Goal: Task Accomplishment & Management: Use online tool/utility

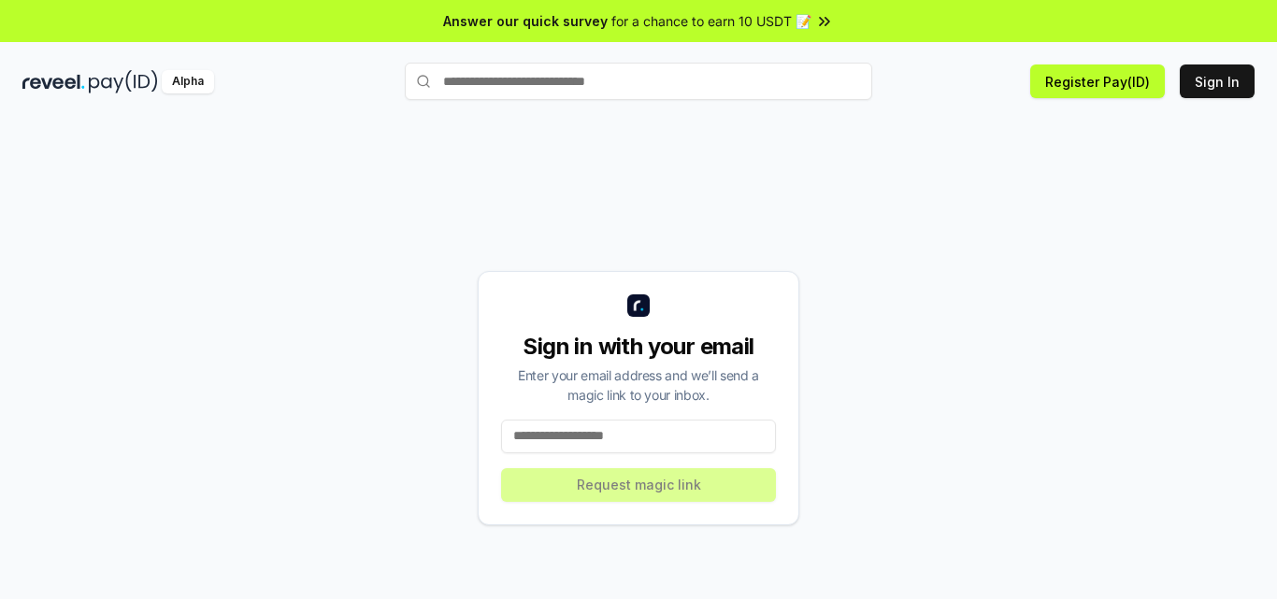
click at [627, 446] on input at bounding box center [638, 437] width 275 height 34
type input "*"
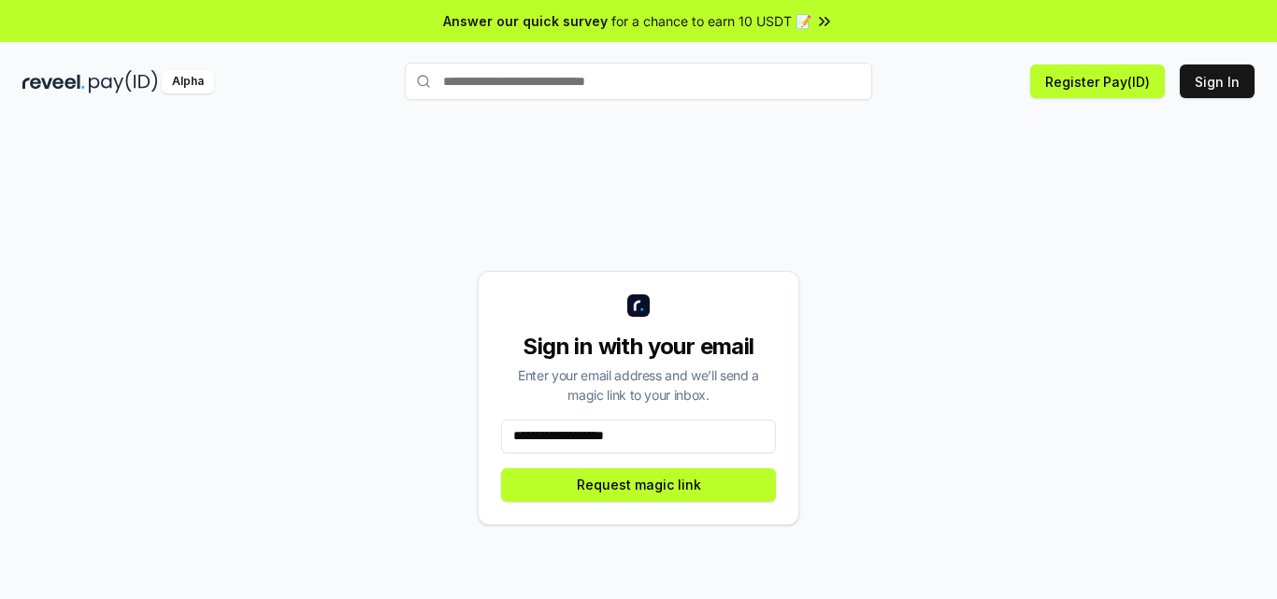
type input "**********"
drag, startPoint x: 659, startPoint y: 488, endPoint x: 651, endPoint y: 495, distance: 10.7
click at [656, 492] on button "Request magic link" at bounding box center [638, 485] width 275 height 34
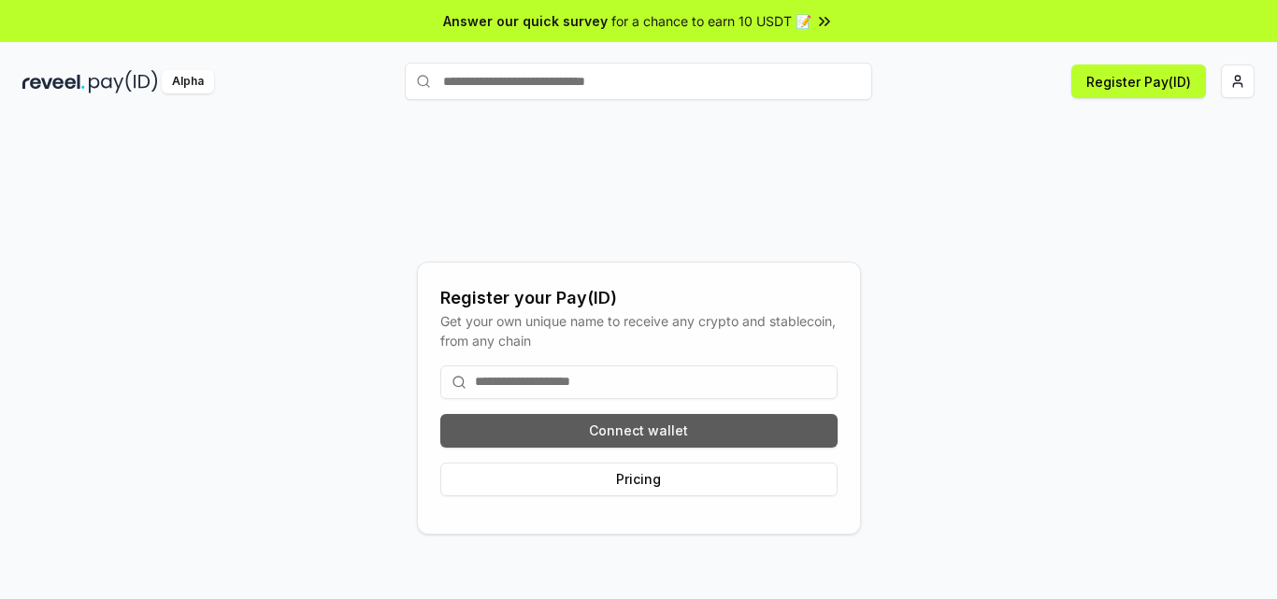
click at [549, 422] on button "Connect wallet" at bounding box center [638, 431] width 397 height 34
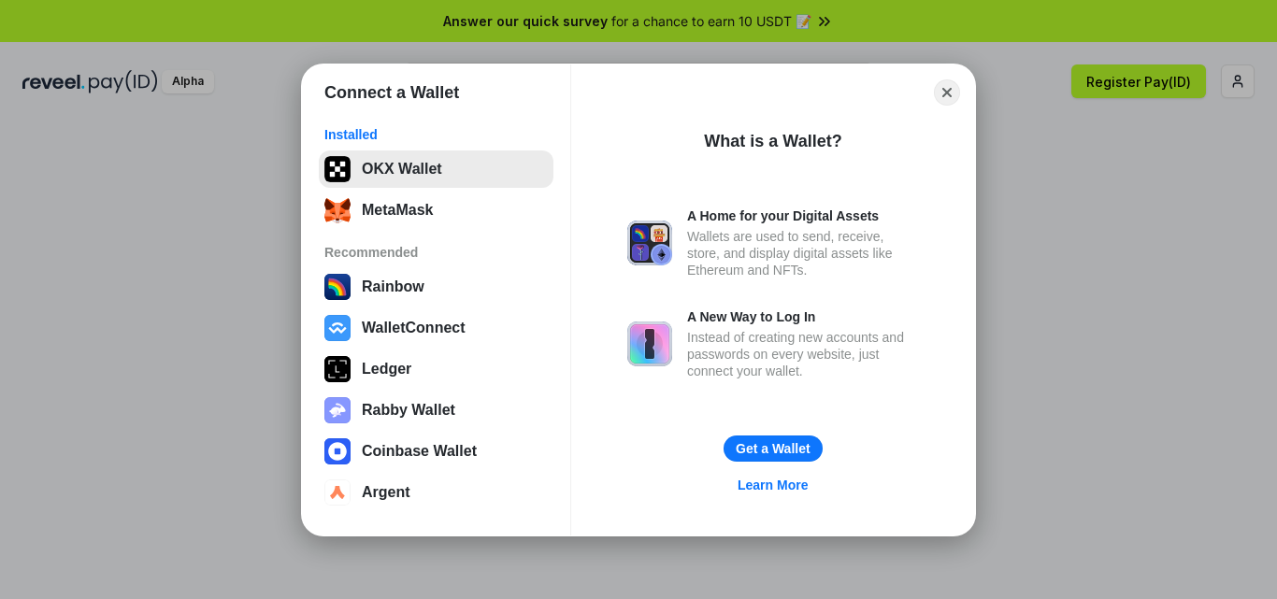
click at [401, 183] on button "OKX Wallet" at bounding box center [436, 169] width 235 height 37
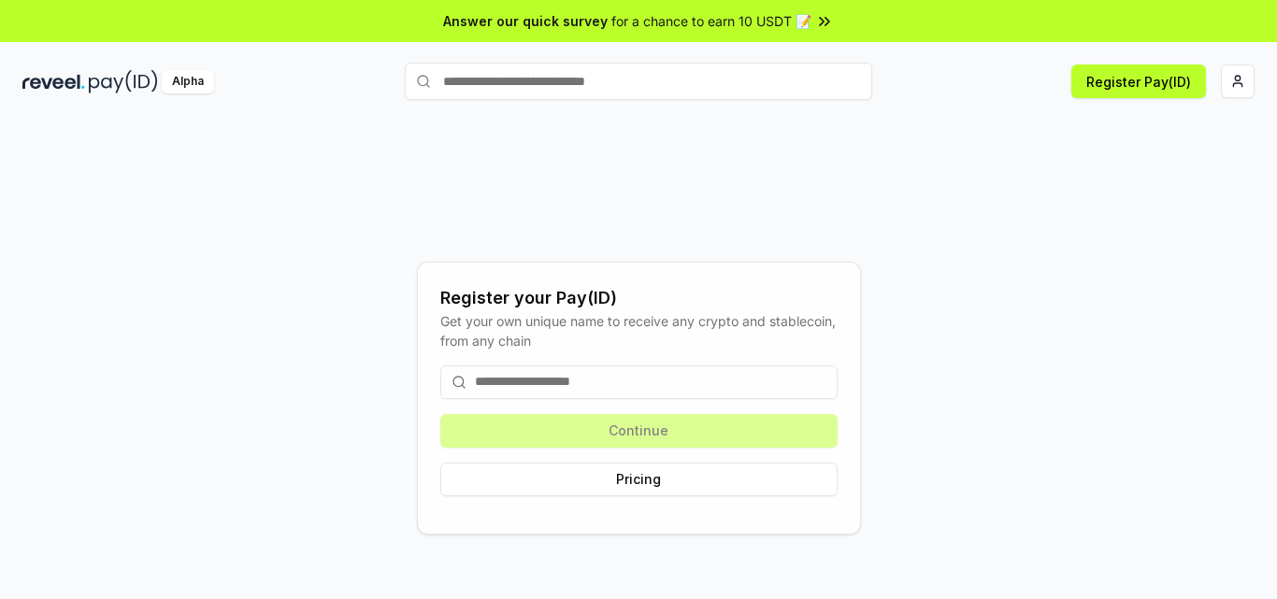
click at [602, 380] on input at bounding box center [638, 383] width 397 height 34
click at [468, 324] on div "Get your own unique name to receive any crypto and stablecoin, from any chain" at bounding box center [638, 330] width 397 height 39
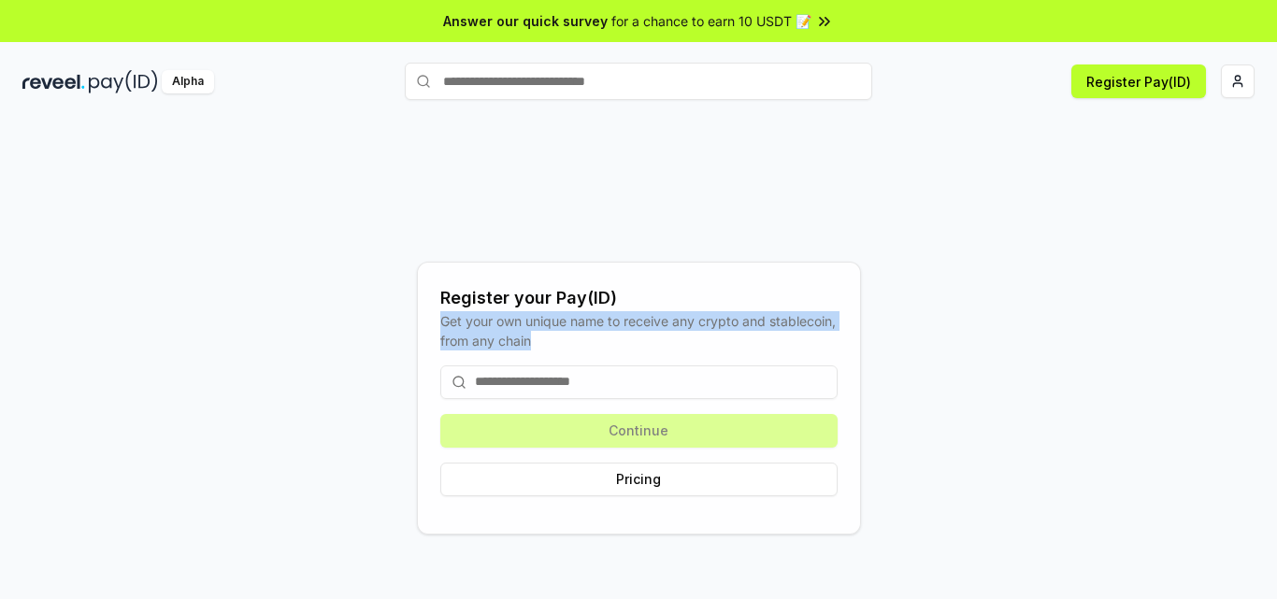
click at [468, 324] on div "Get your own unique name to receive any crypto and stablecoin, from any chain" at bounding box center [638, 330] width 397 height 39
click at [605, 339] on div "Get your own unique name to receive any crypto and stablecoin, from any chain" at bounding box center [638, 330] width 397 height 39
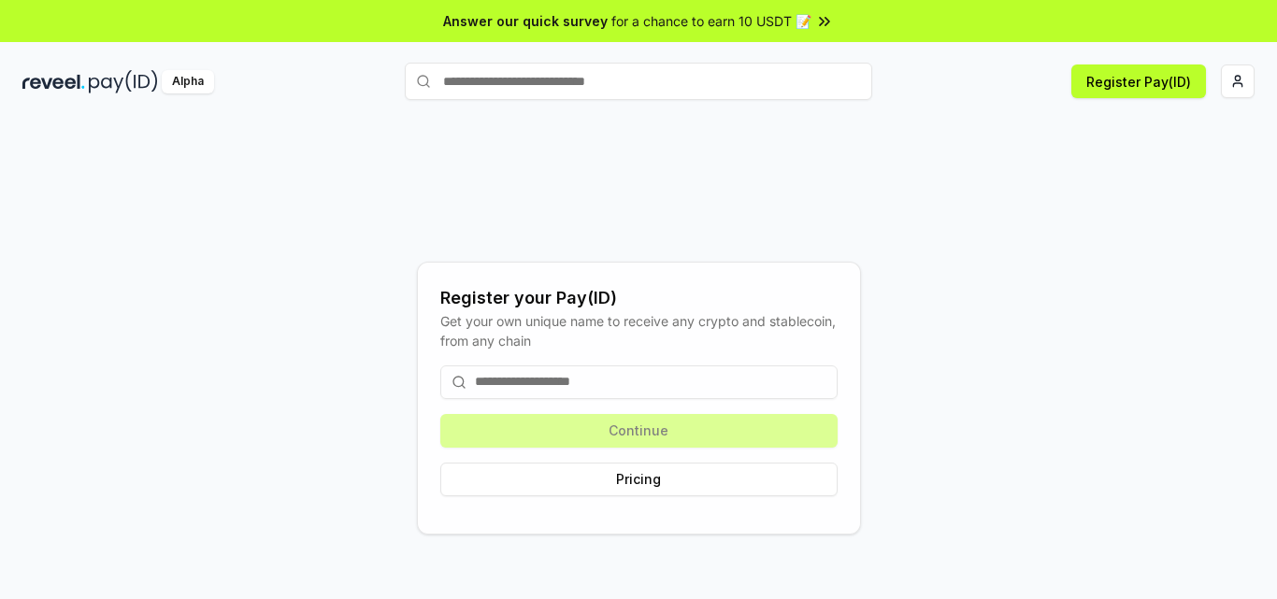
click at [627, 394] on input at bounding box center [638, 383] width 397 height 34
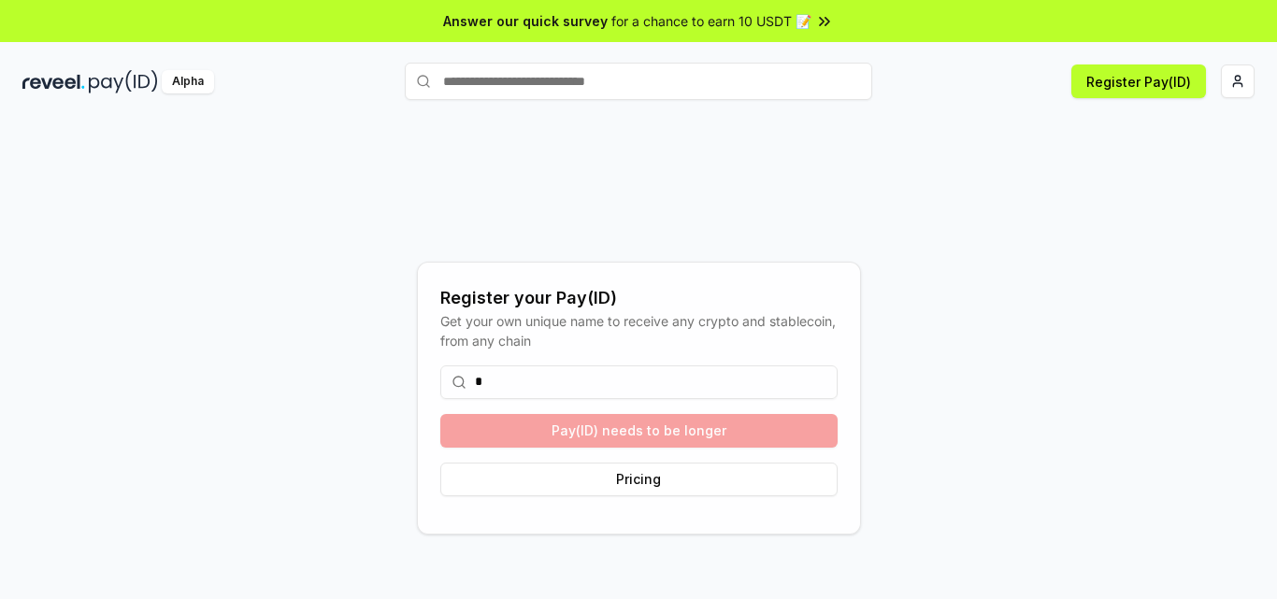
type input "*"
click at [645, 424] on div "* Pay(ID) needs to be longer Pricing" at bounding box center [638, 431] width 397 height 161
drag, startPoint x: 645, startPoint y: 398, endPoint x: 288, endPoint y: 408, distance: 357.3
click at [528, 402] on div "* Pay(ID) needs to be longer Pricing" at bounding box center [638, 431] width 397 height 161
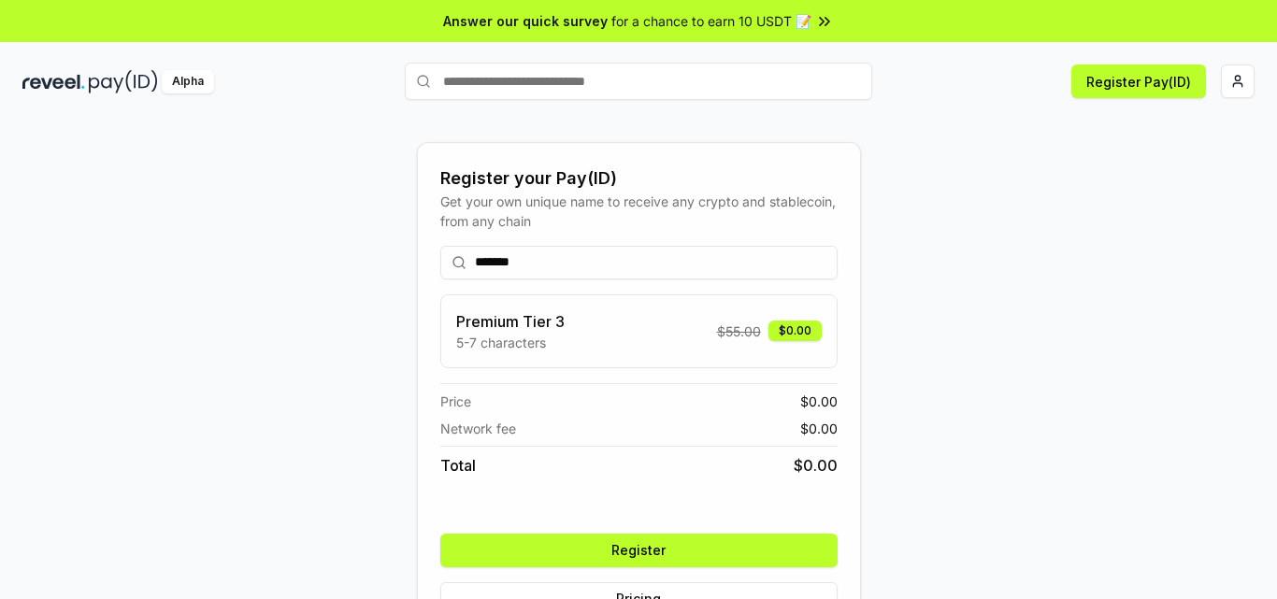
type input "*******"
click at [739, 548] on button "Register" at bounding box center [638, 551] width 397 height 34
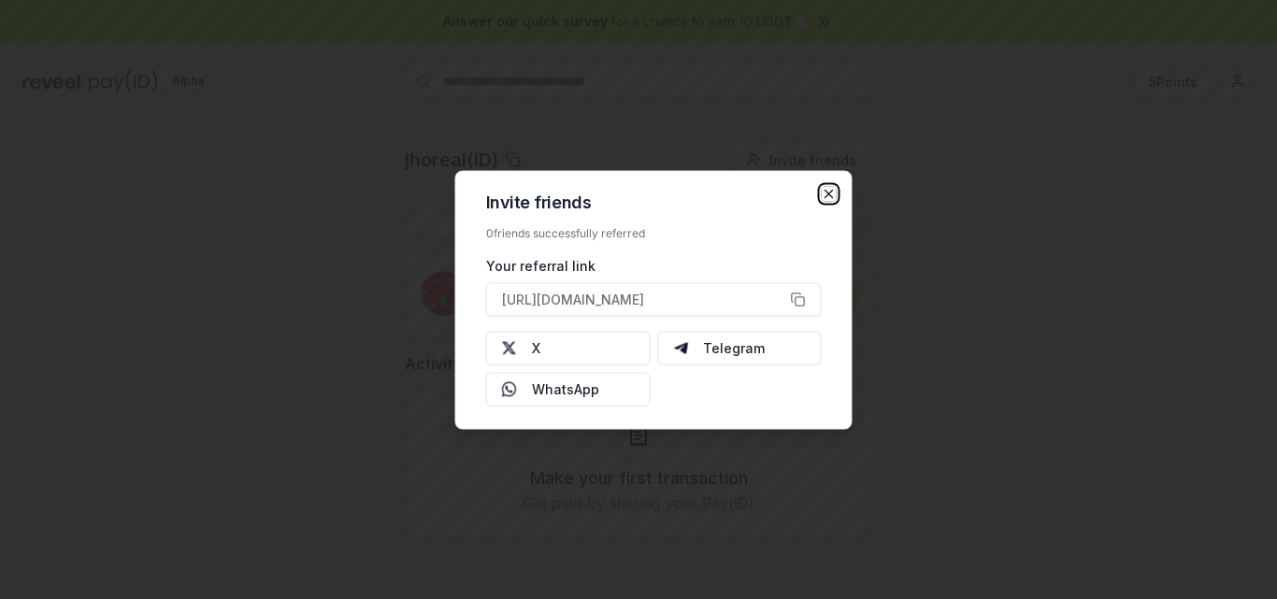
click at [829, 186] on icon "button" at bounding box center [829, 193] width 15 height 15
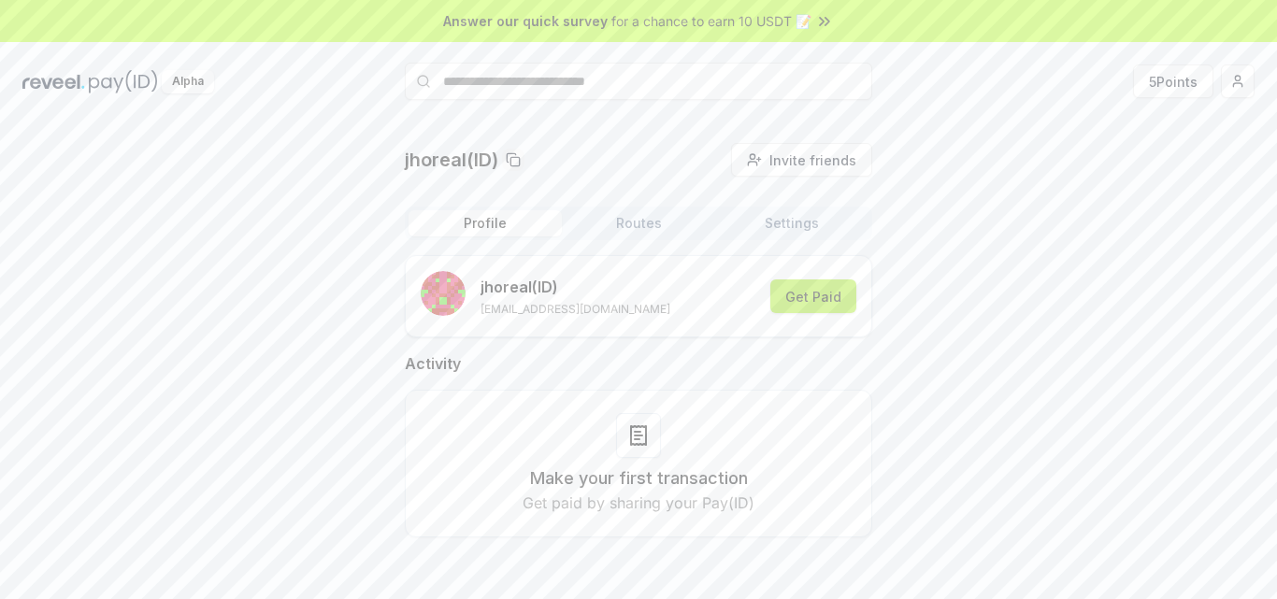
click at [800, 299] on button "Get Paid" at bounding box center [814, 297] width 86 height 34
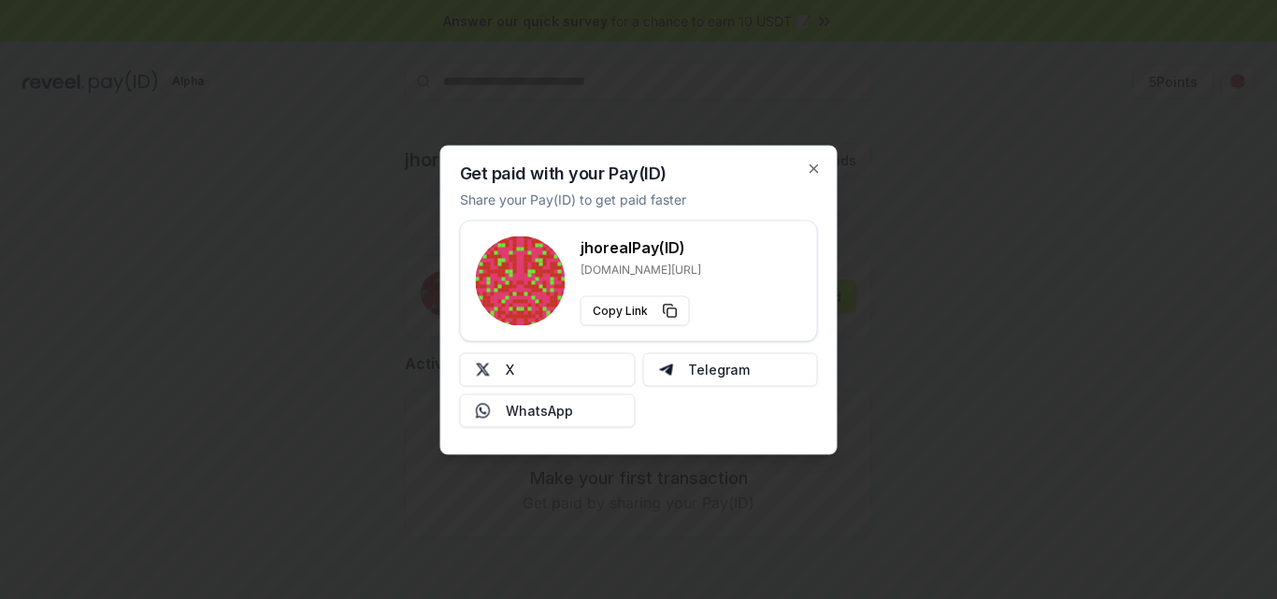
click at [824, 167] on div "Get paid with your Pay(ID) Share your Pay(ID) to get paid faster jhoreal Pay(ID…" at bounding box center [638, 300] width 397 height 310
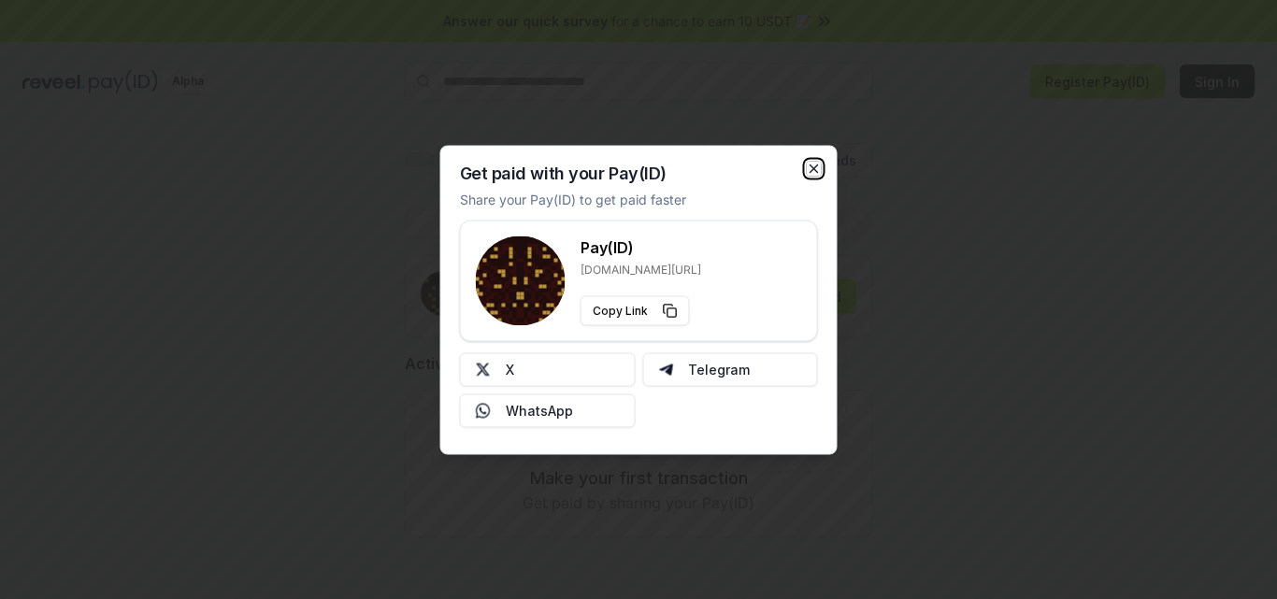
click at [811, 166] on icon "button" at bounding box center [814, 168] width 7 height 7
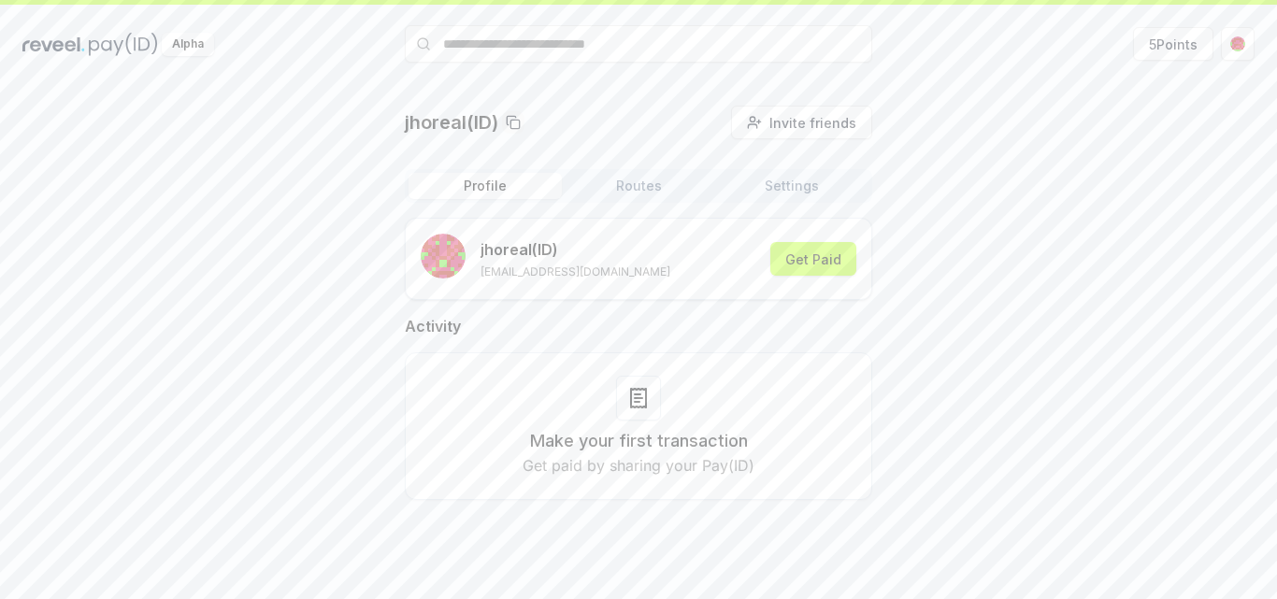
click at [881, 477] on div "jhoreal(ID) Invite friends Invite Profile Routes Settings jhoreal (ID) siera222…" at bounding box center [638, 318] width 1232 height 425
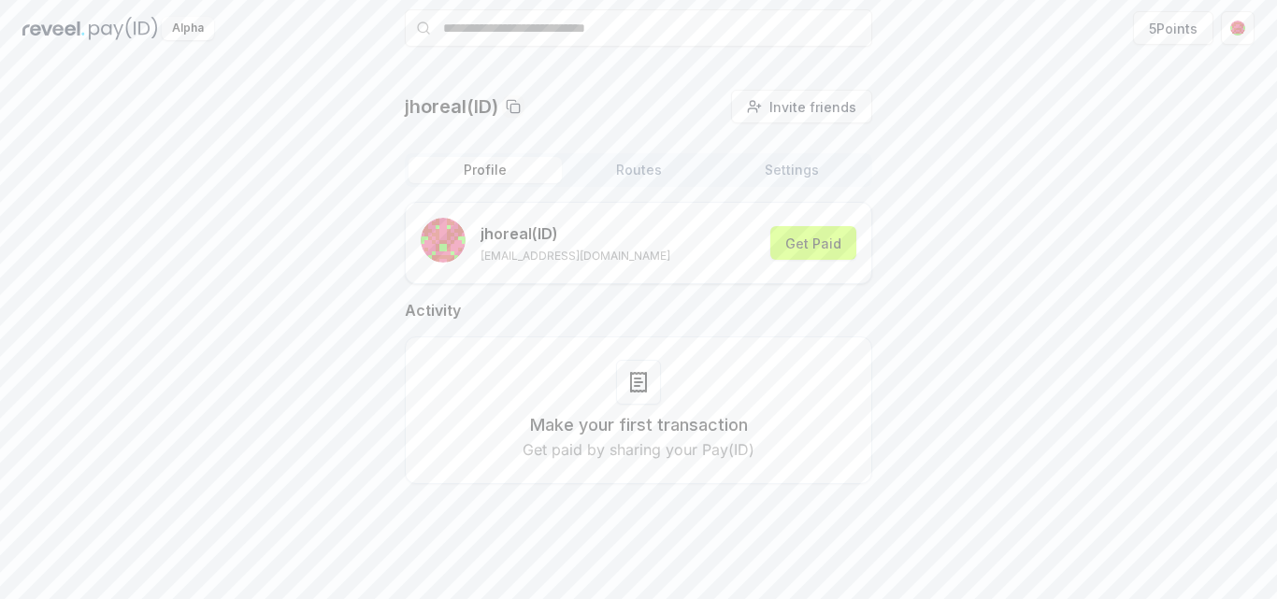
scroll to position [16, 0]
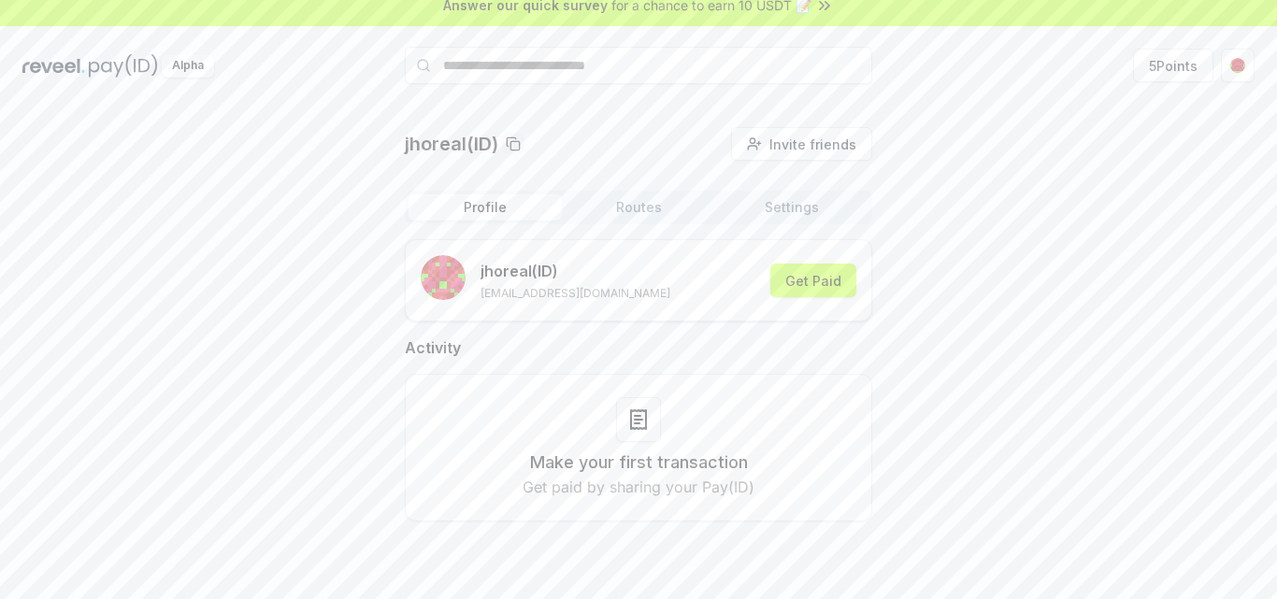
click at [685, 219] on button "Routes" at bounding box center [638, 208] width 153 height 26
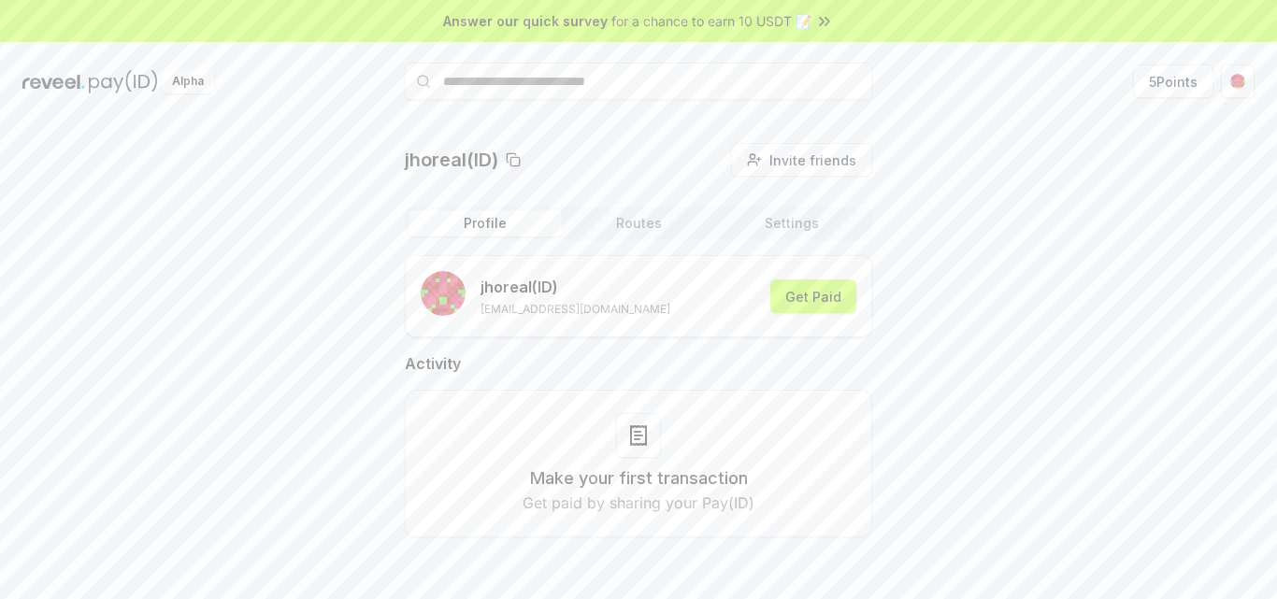
click at [433, 229] on button "Profile" at bounding box center [485, 223] width 153 height 26
click at [1185, 75] on button "5 Points" at bounding box center [1173, 82] width 80 height 34
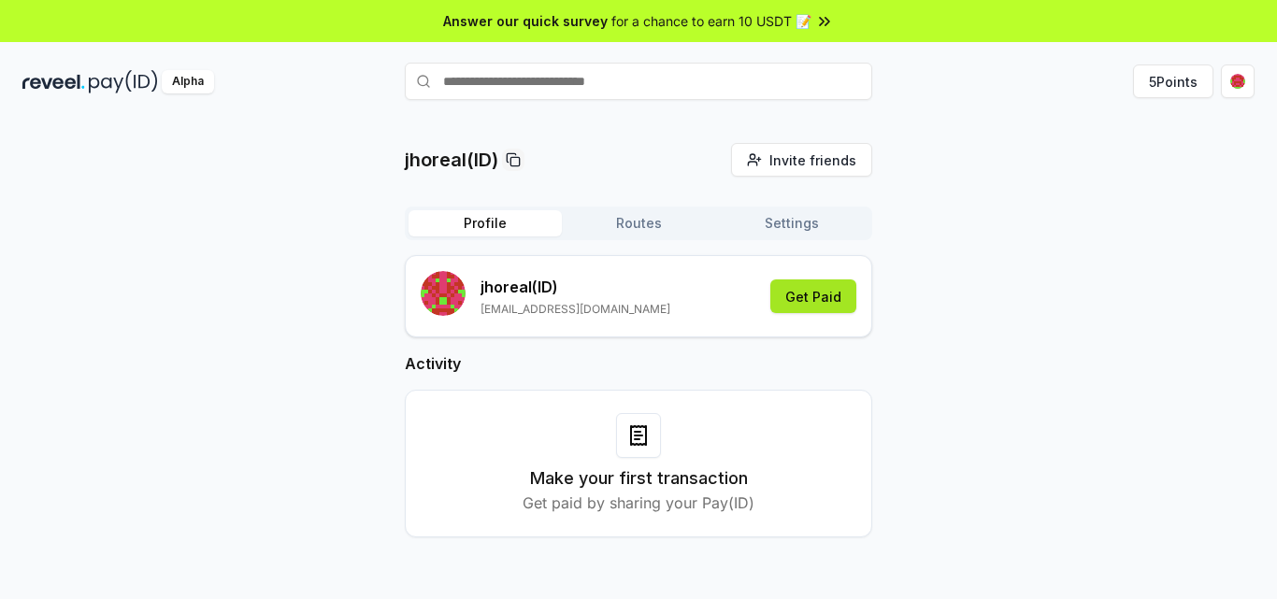
click at [827, 302] on button "Get Paid" at bounding box center [814, 297] width 86 height 34
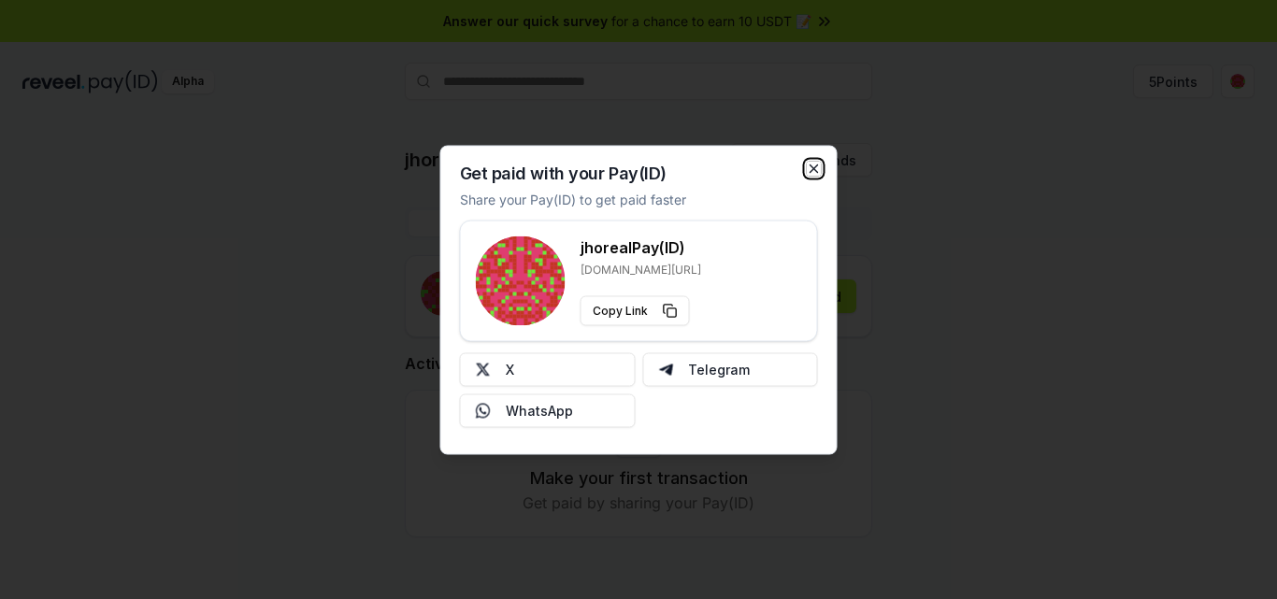
click at [807, 172] on icon "button" at bounding box center [814, 168] width 15 height 15
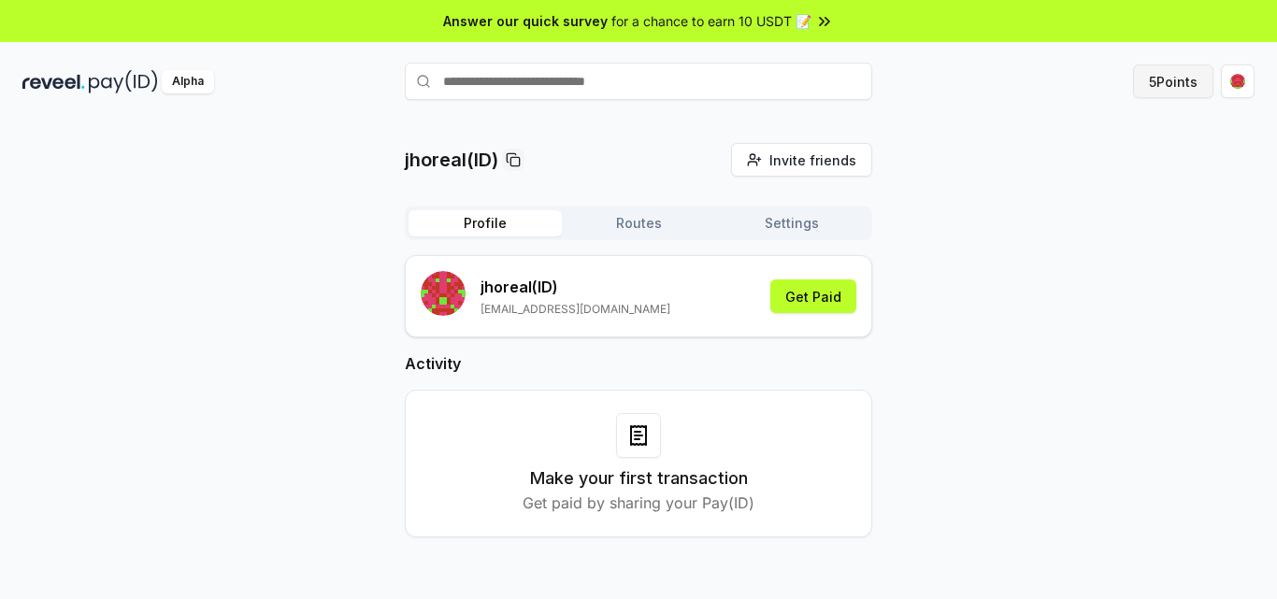
click at [1183, 84] on button "5 Points" at bounding box center [1173, 82] width 80 height 34
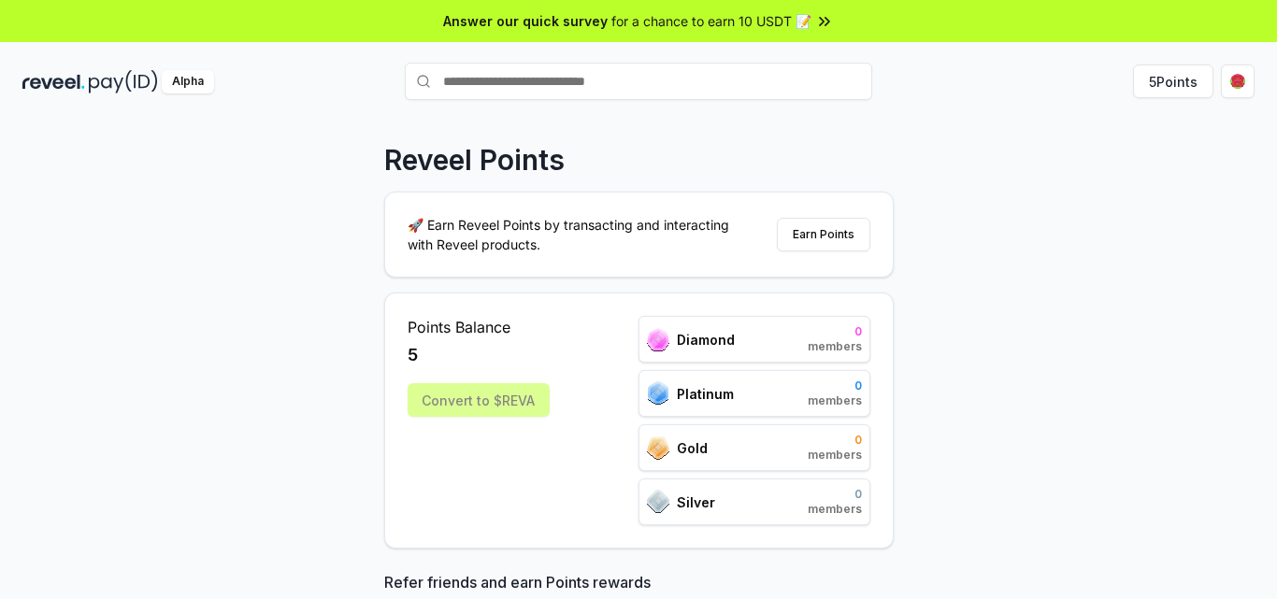
click at [956, 333] on div "Reveel Points 🚀 Earn Reveel Points by transacting and interacting with Reveel p…" at bounding box center [638, 379] width 1277 height 547
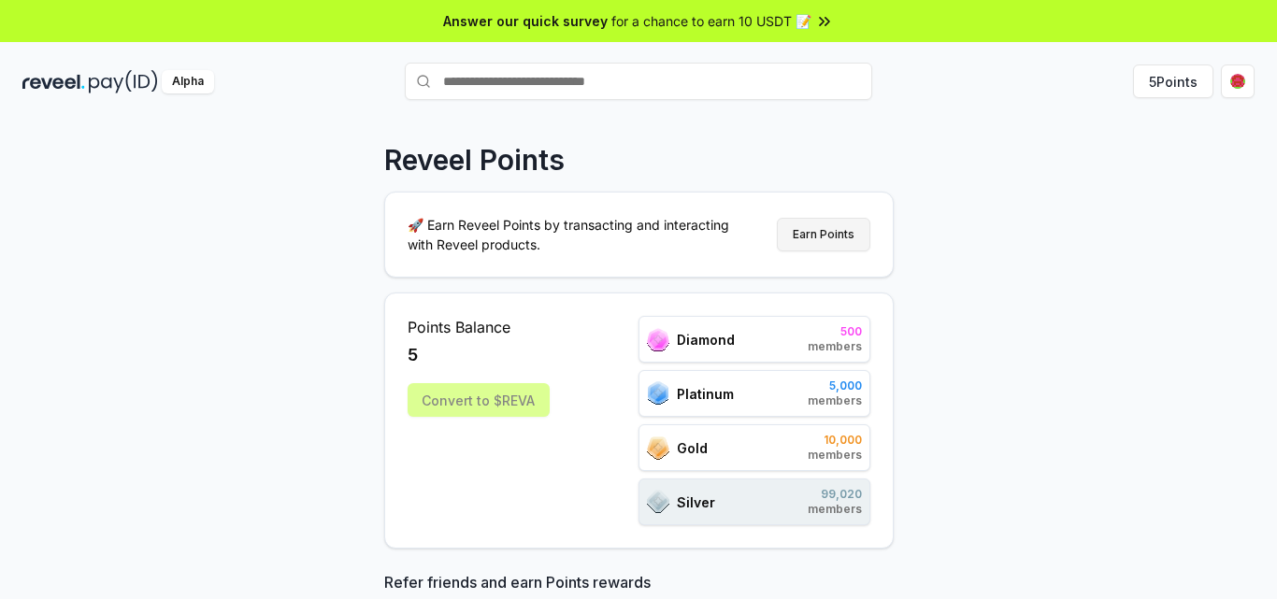
click at [847, 236] on button "Earn Points" at bounding box center [824, 235] width 94 height 34
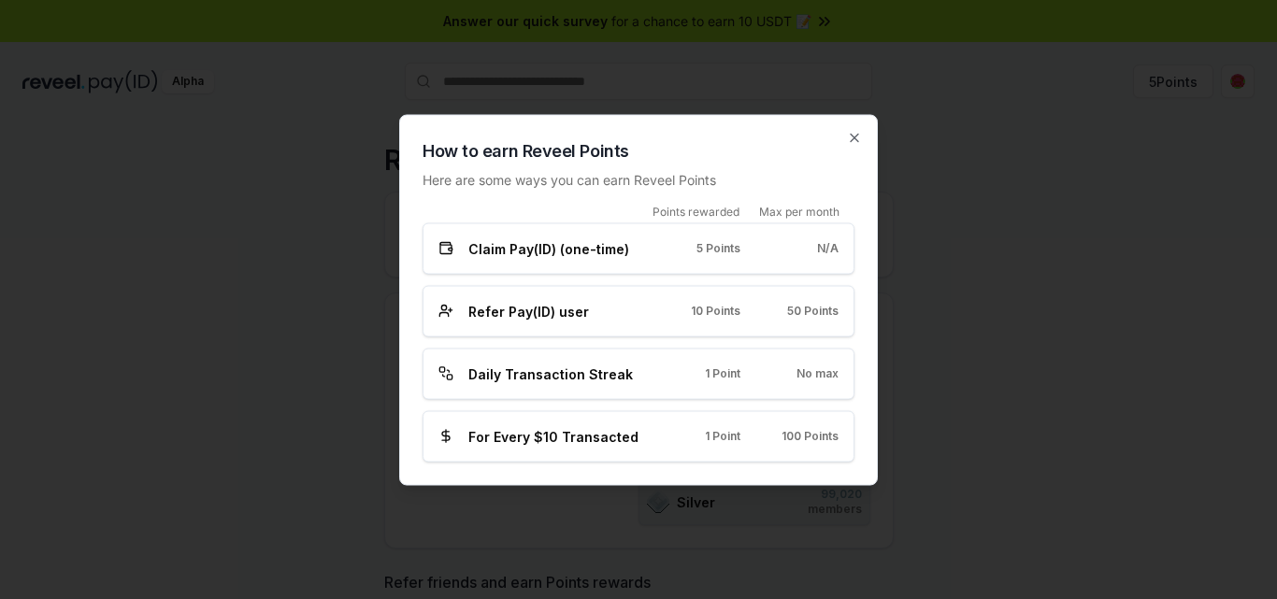
click at [570, 317] on span "Refer Pay(ID) user" at bounding box center [528, 311] width 121 height 20
click at [653, 310] on div "Refer Pay(ID) user 10 Points 50 Points" at bounding box center [639, 311] width 400 height 20
click at [864, 130] on div "How to earn Reveel Points Here are some ways you can earn Reveel Points Points …" at bounding box center [638, 299] width 479 height 371
click at [871, 131] on div "How to earn Reveel Points Here are some ways you can earn Reveel Points Points …" at bounding box center [638, 299] width 479 height 371
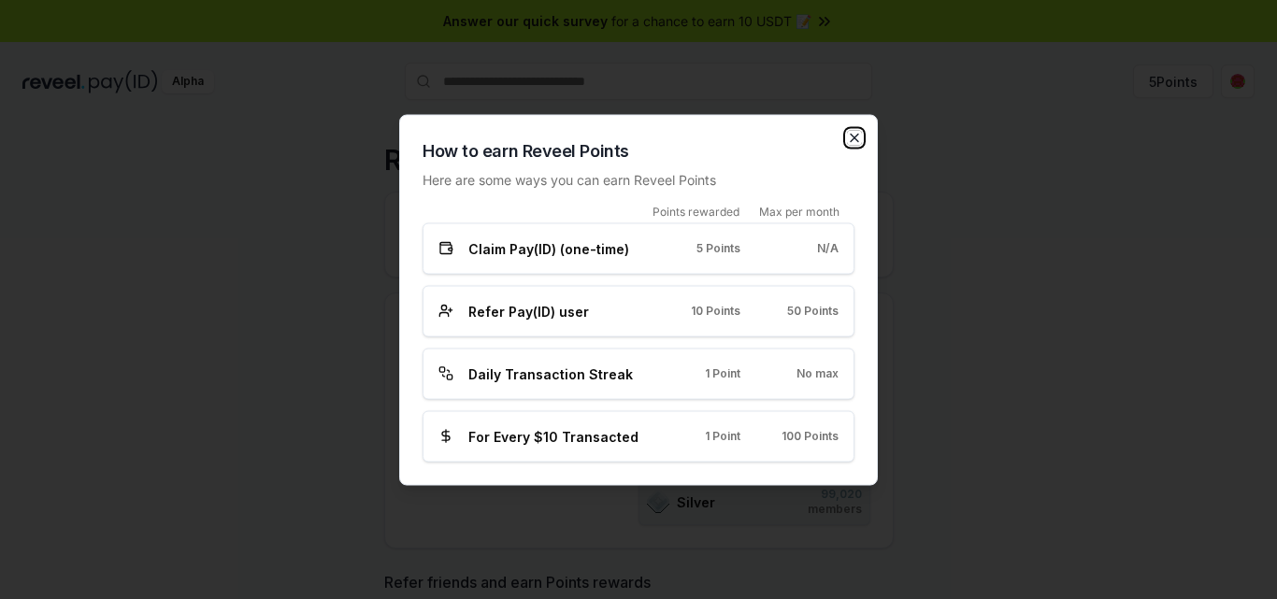
click at [855, 136] on icon "button" at bounding box center [854, 137] width 15 height 15
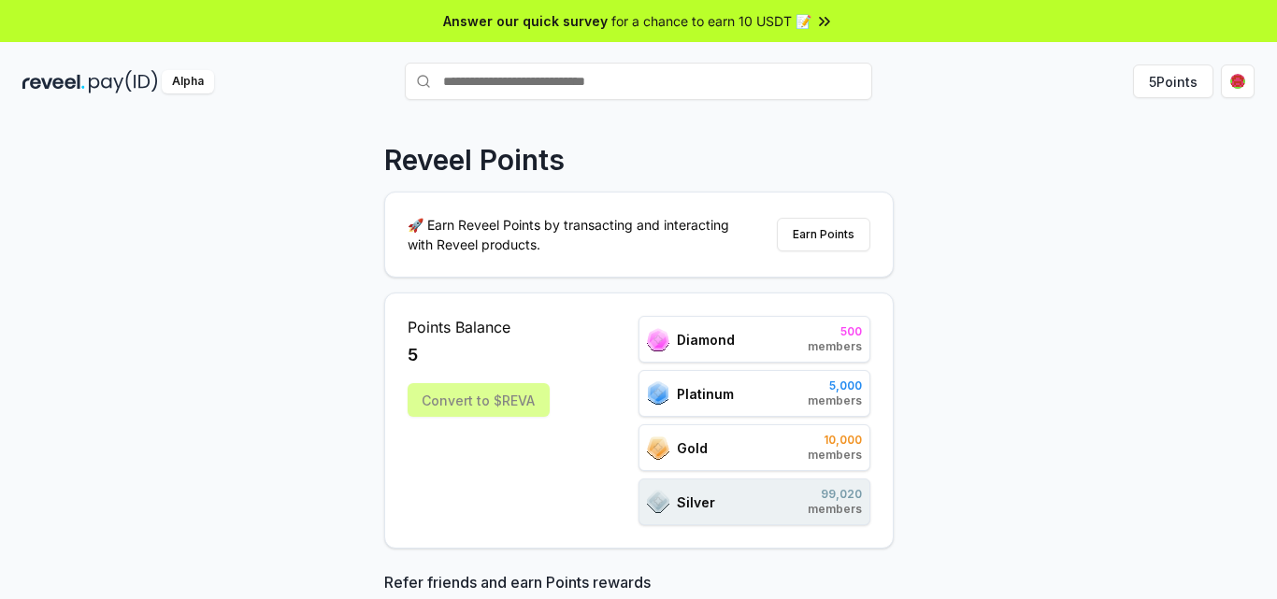
click at [802, 25] on span "for a chance to earn 10 USDT 📝" at bounding box center [712, 21] width 200 height 20
click at [71, 63] on div "Alpha 5 Points" at bounding box center [638, 81] width 1277 height 49
click at [71, 76] on img at bounding box center [53, 81] width 63 height 23
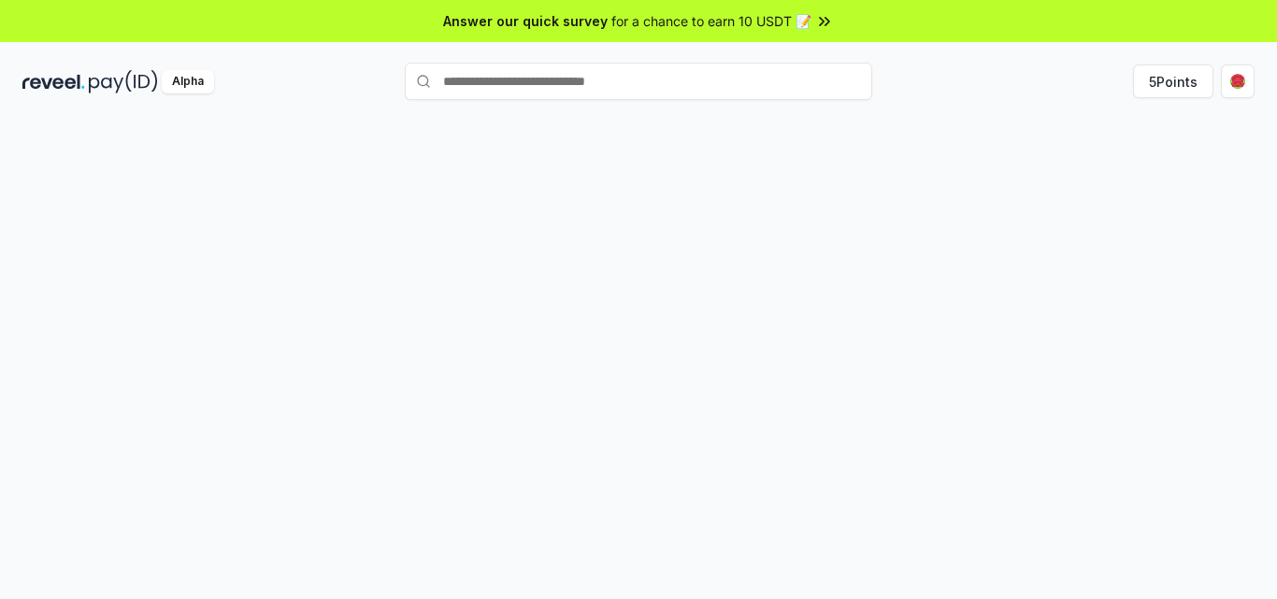
click at [261, 111] on div at bounding box center [638, 379] width 1277 height 547
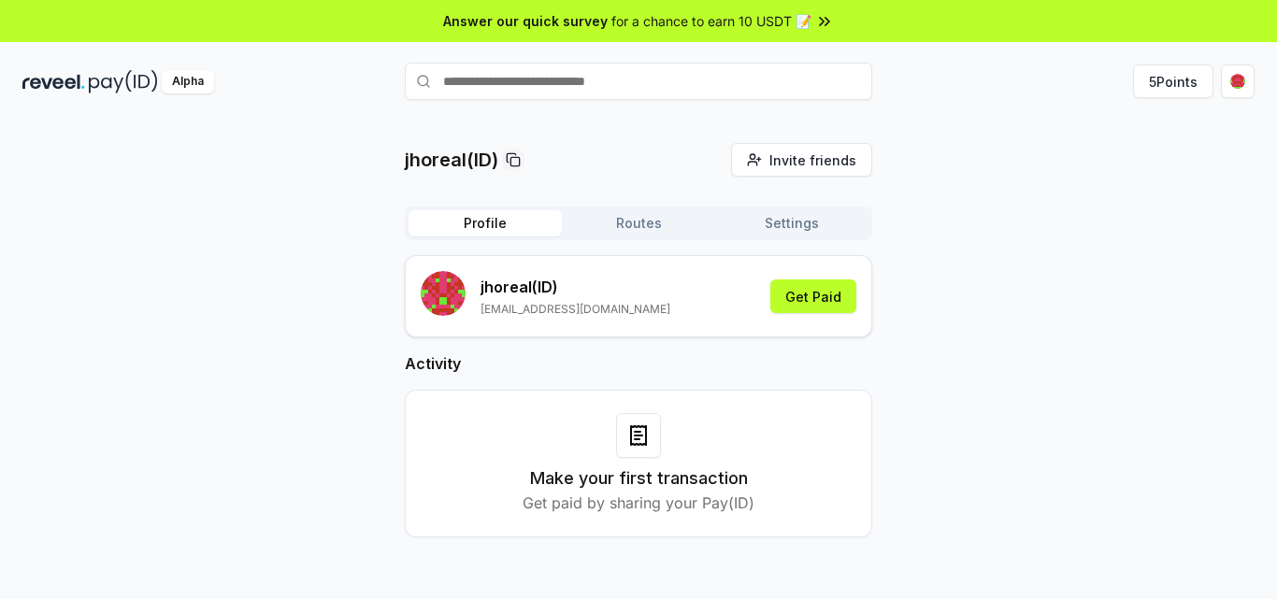
click at [642, 359] on h2 "Activity" at bounding box center [639, 364] width 468 height 22
click at [620, 219] on button "Routes" at bounding box center [638, 223] width 153 height 26
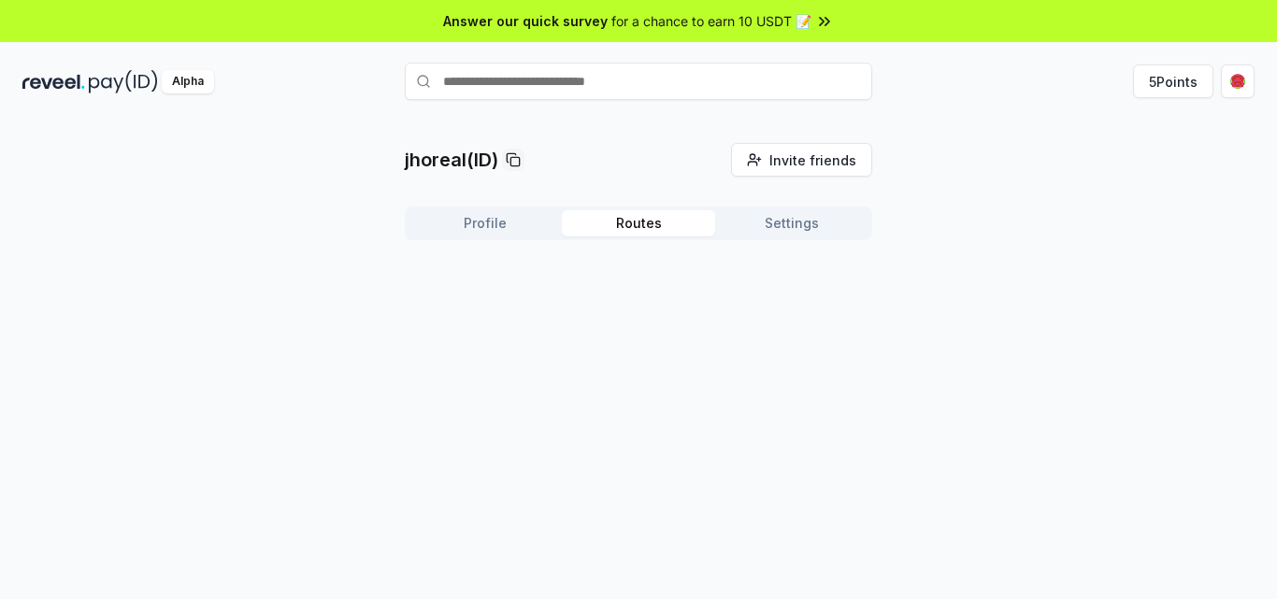
click at [463, 216] on button "Profile" at bounding box center [485, 223] width 153 height 26
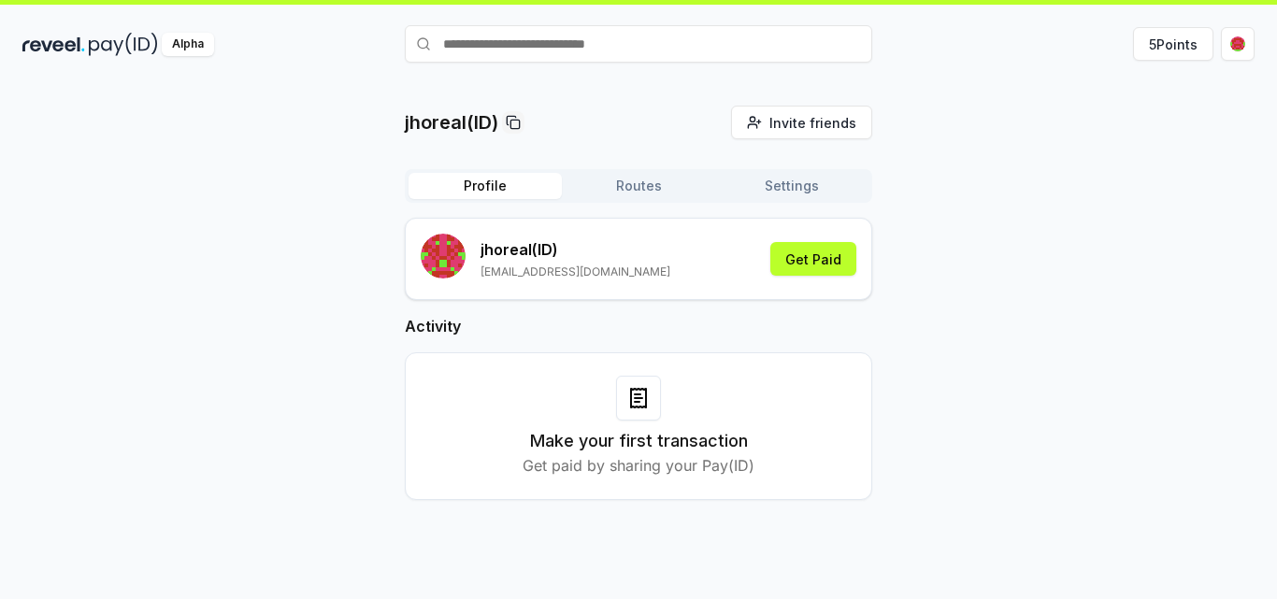
scroll to position [53, 0]
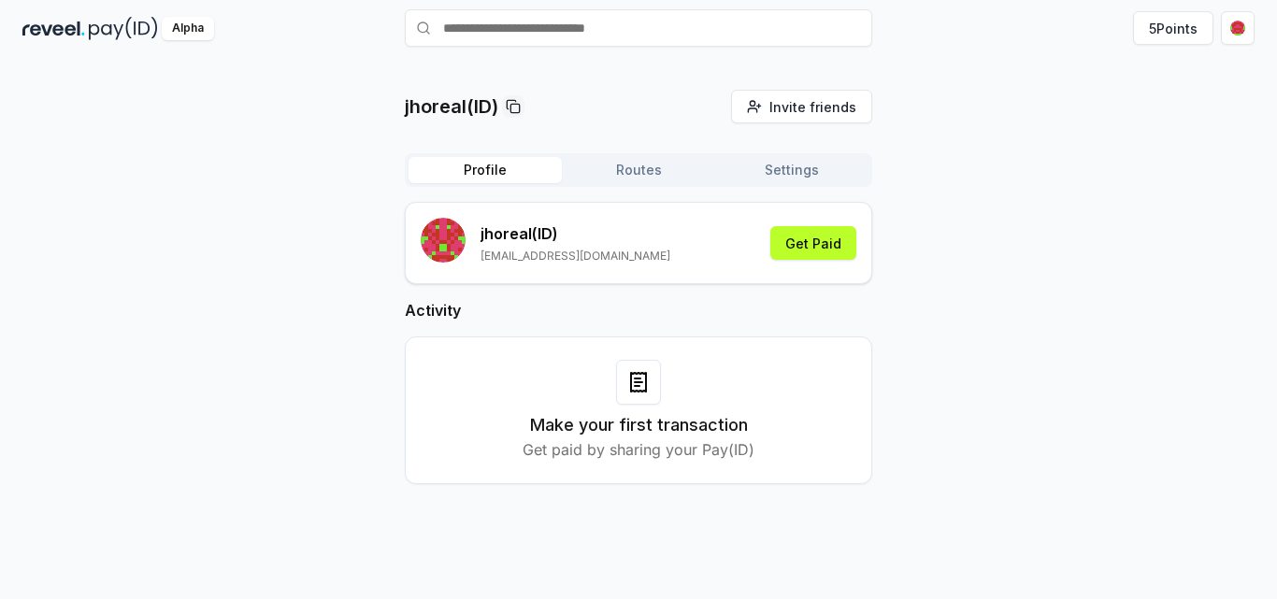
click at [670, 181] on button "Routes" at bounding box center [638, 170] width 153 height 26
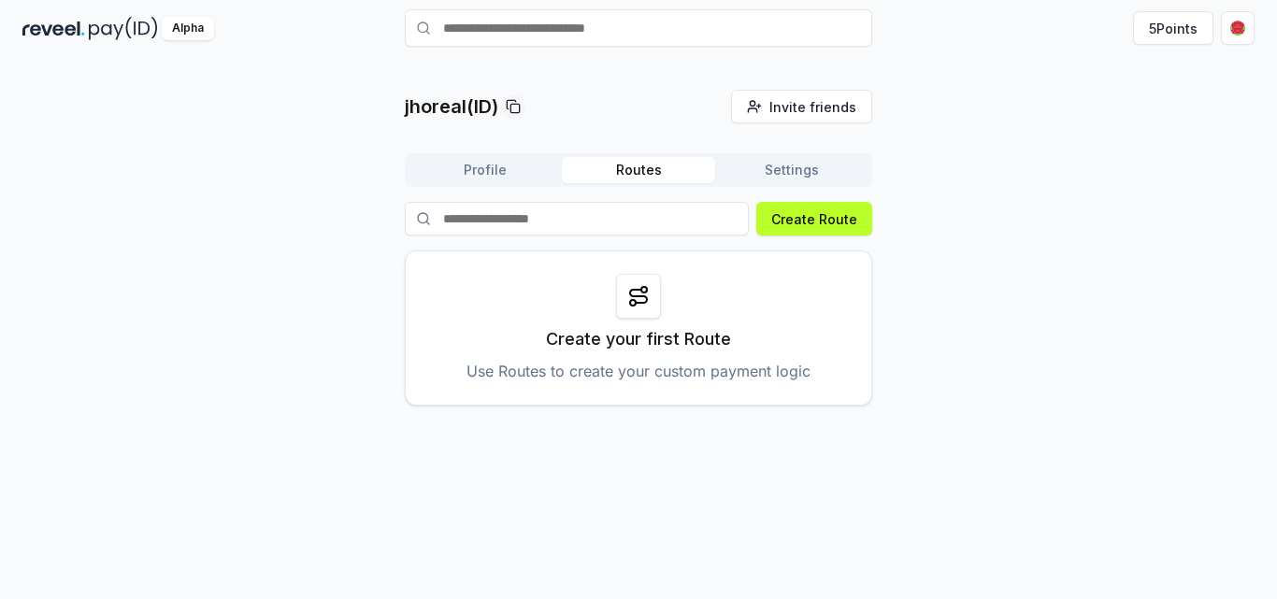
click at [586, 366] on p "Use Routes to create your custom payment logic" at bounding box center [639, 371] width 344 height 22
click at [575, 310] on div "Create your first Route Use Routes to create your custom payment logic" at bounding box center [639, 328] width 468 height 155
click at [632, 310] on div at bounding box center [638, 296] width 45 height 45
click at [635, 330] on p "Create your first Route" at bounding box center [638, 339] width 185 height 26
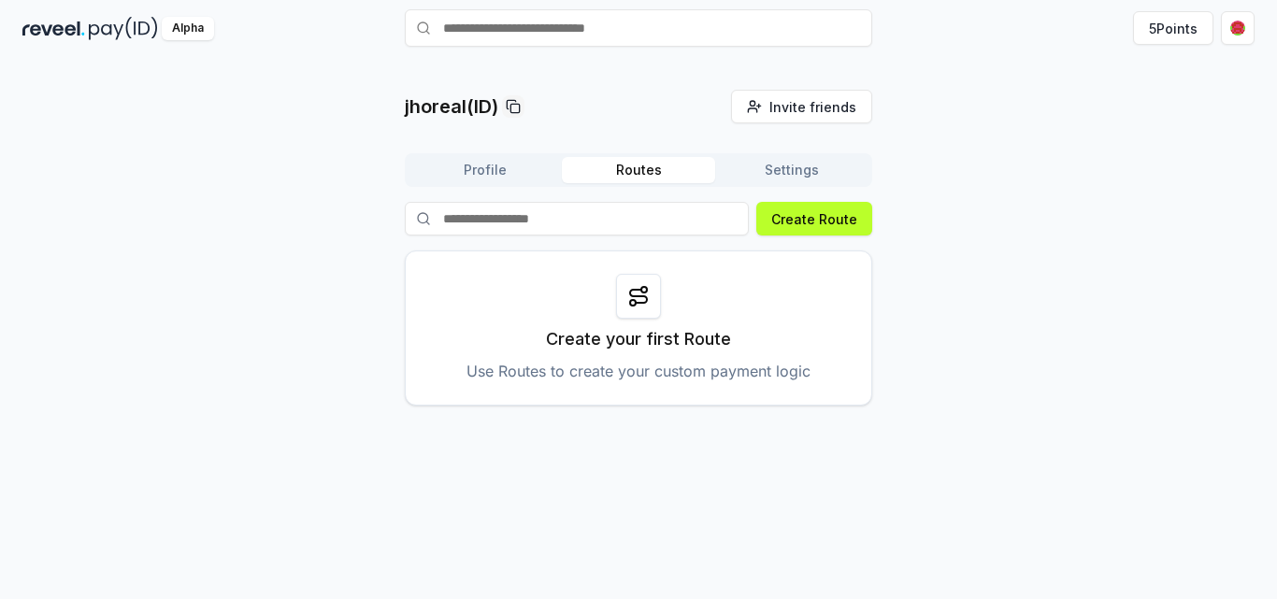
click at [648, 267] on div "Create your first Route Use Routes to create your custom payment logic" at bounding box center [639, 328] width 468 height 155
click at [852, 207] on button "Create Route" at bounding box center [815, 219] width 116 height 34
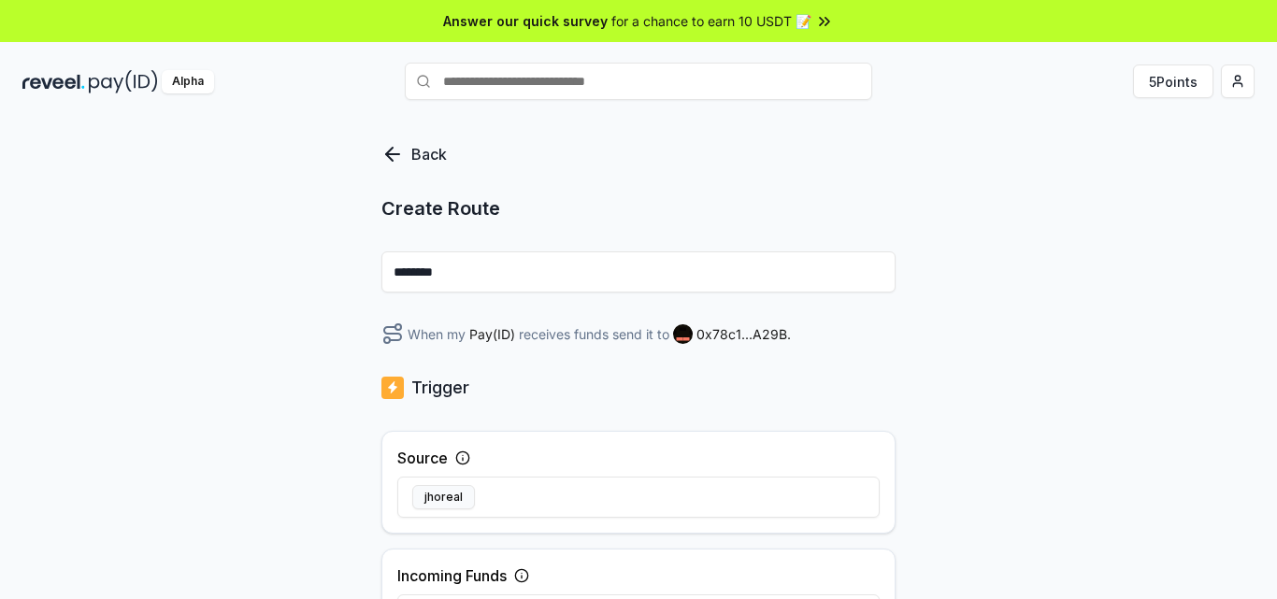
drag, startPoint x: 1276, startPoint y: 206, endPoint x: 1276, endPoint y: 348, distance: 142.1
click at [1276, 348] on div "Back Create Route ******** When my Pay(ID) receives funds send it to 0x78c1...A…" at bounding box center [638, 379] width 1277 height 547
click at [1276, 347] on div "Back Create Route ******** When my Pay(ID) receives funds send it to 0x78c1...A…" at bounding box center [638, 379] width 1277 height 547
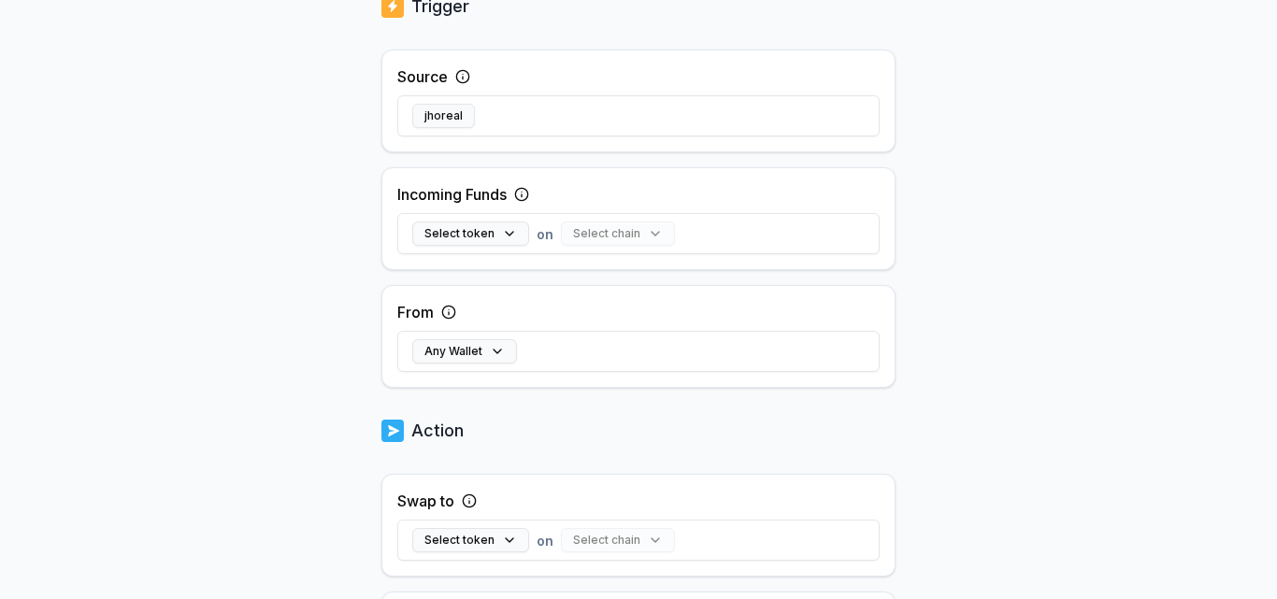
scroll to position [344, 0]
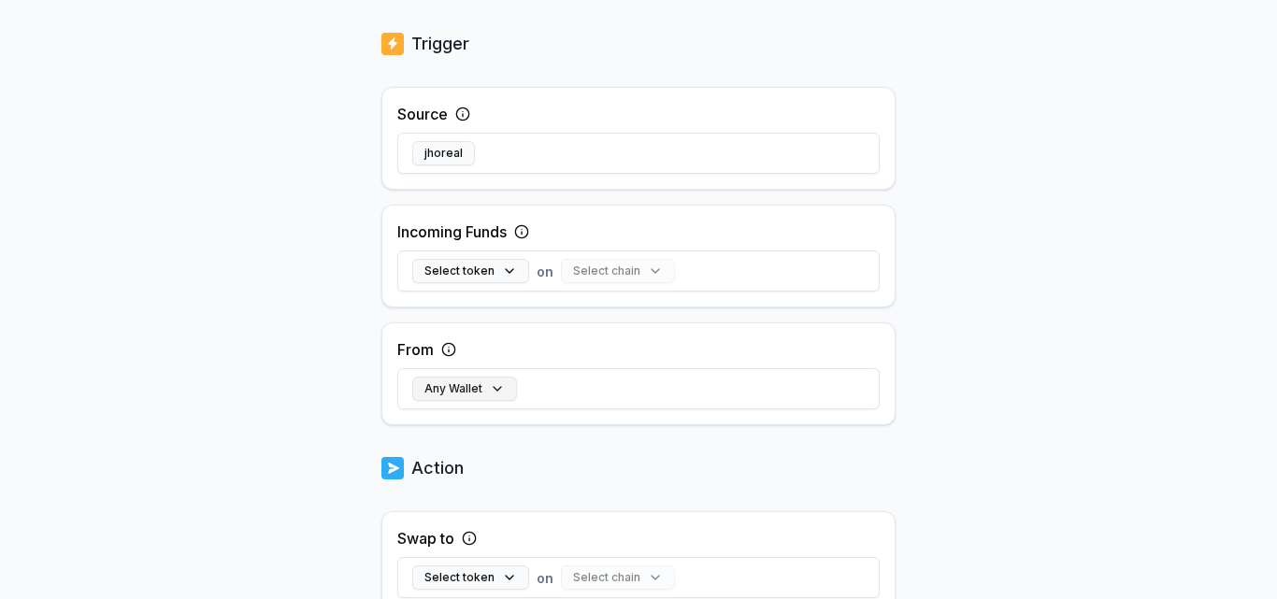
click at [477, 382] on button "Any Wallet" at bounding box center [464, 389] width 105 height 24
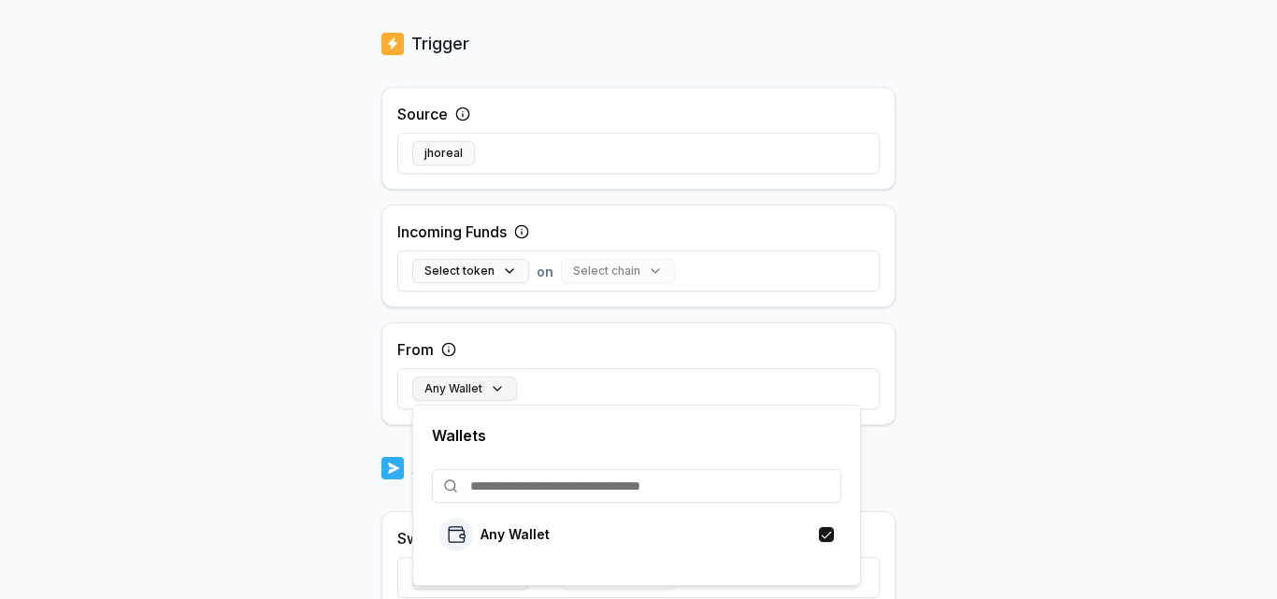
click at [477, 382] on button "Any Wallet" at bounding box center [464, 389] width 105 height 24
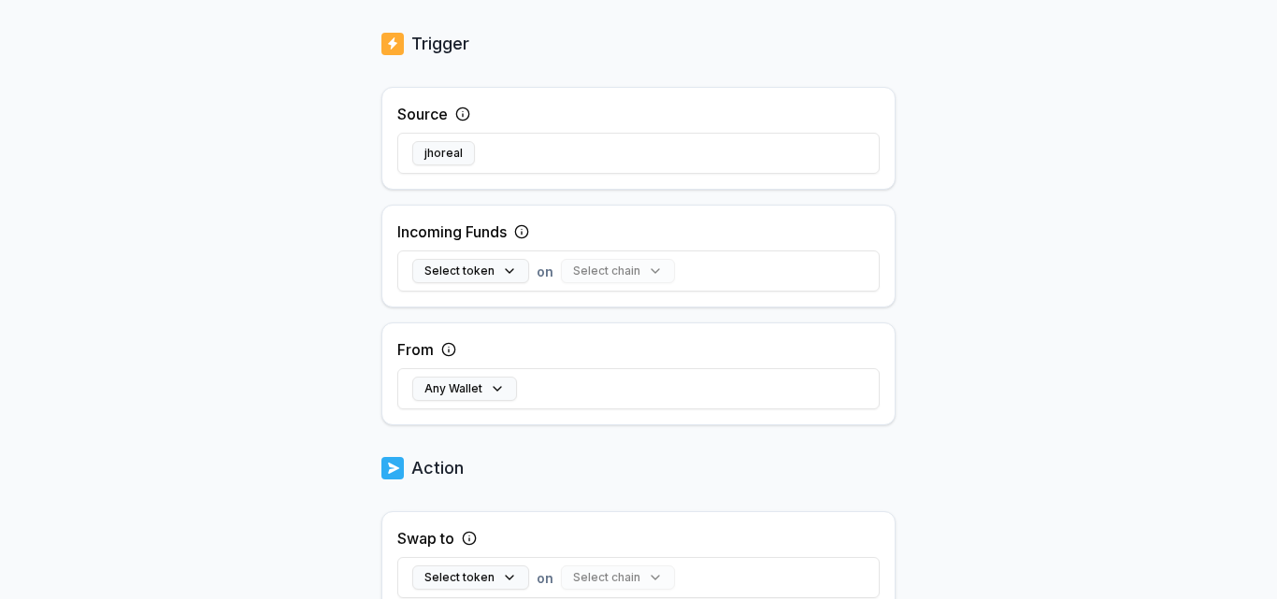
click at [1276, 321] on body "Answer our quick survey for a chance to earn 10 USDT 📝 Alpha 5 Points Back Crea…" at bounding box center [638, 299] width 1277 height 599
click at [1276, 207] on div "Back Create Route ******** When my Pay(ID) receives funds send it to 0x78c1...A…" at bounding box center [638, 35] width 1277 height 547
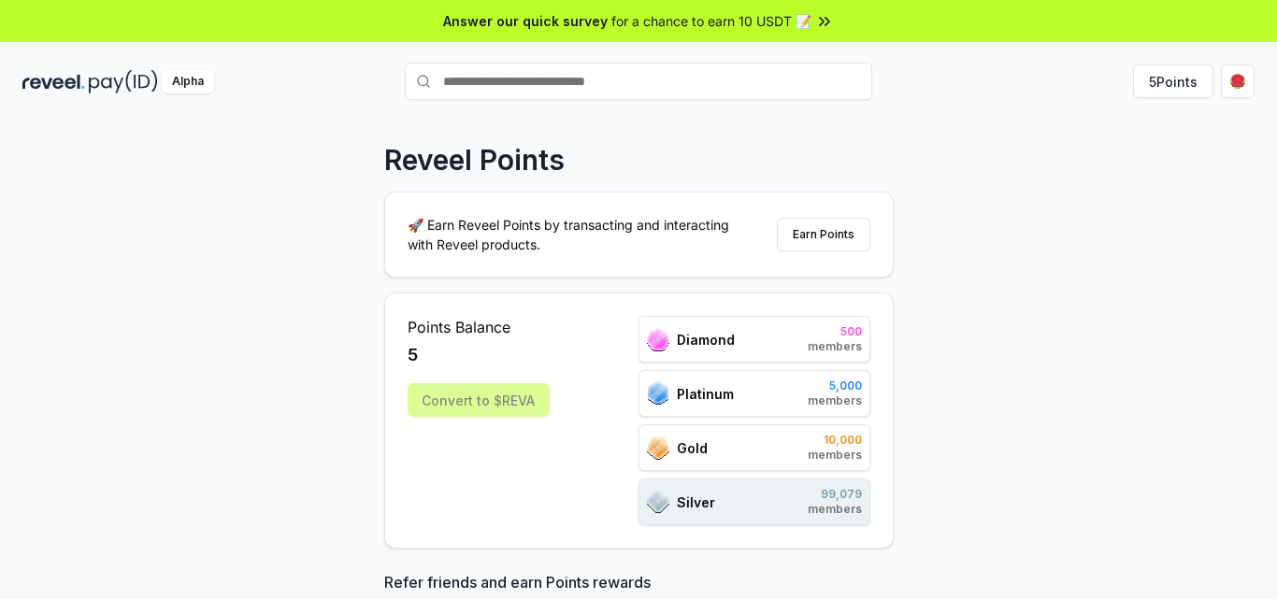
click at [815, 411] on div "Platinum 5,000 members" at bounding box center [755, 393] width 232 height 47
click at [829, 398] on span "members" at bounding box center [835, 401] width 54 height 15
click at [829, 396] on span "members" at bounding box center [835, 401] width 54 height 15
click at [803, 364] on div "Diamond 500 members Platinum 5,000 members Gold 10,000 members Silver 99,079 me…" at bounding box center [755, 420] width 232 height 209
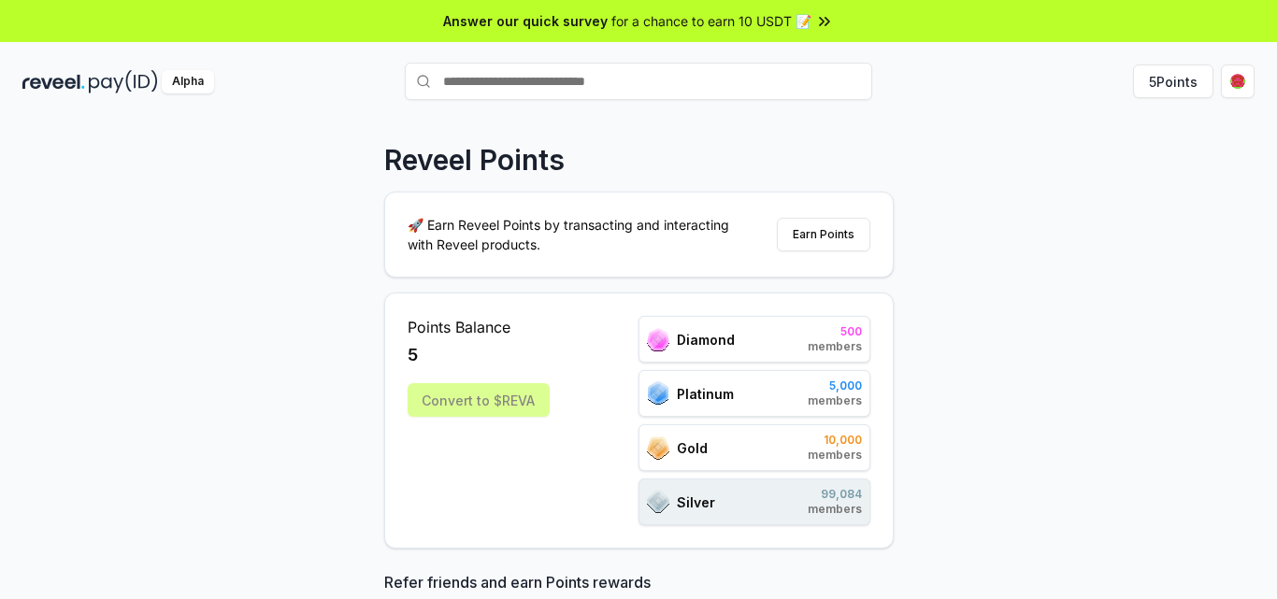
click at [515, 222] on p "🚀 Earn Reveel Points by transacting and interacting with Reveel products." at bounding box center [576, 234] width 337 height 39
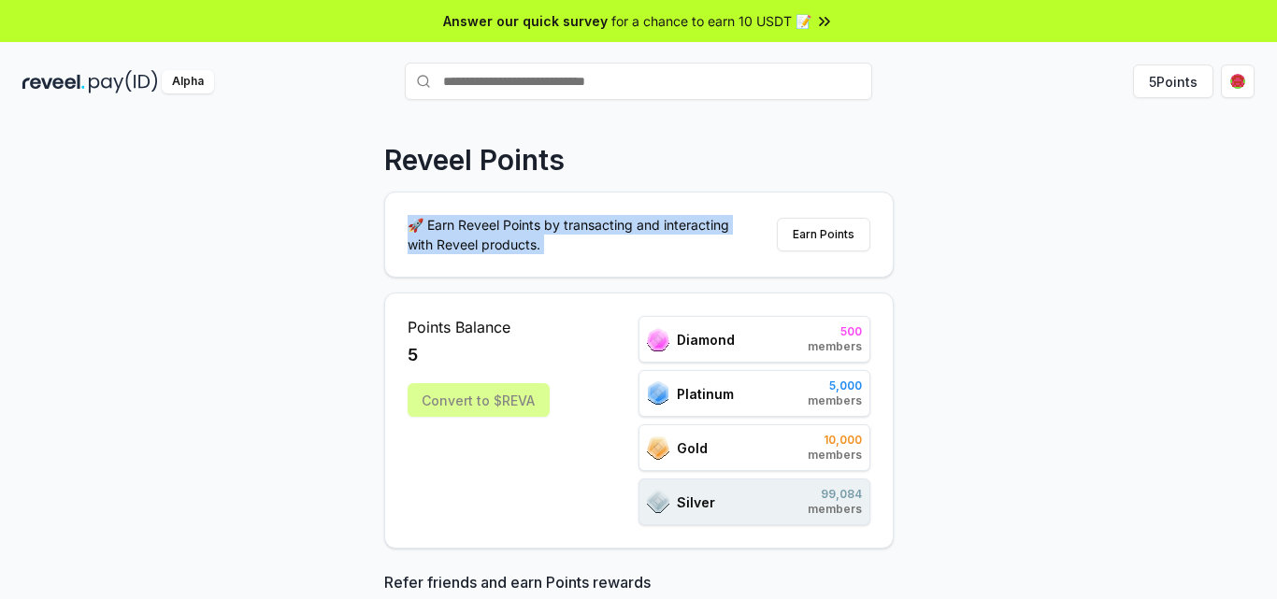
click at [515, 222] on p "🚀 Earn Reveel Points by transacting and interacting with Reveel products." at bounding box center [576, 234] width 337 height 39
click at [644, 235] on p "🚀 Earn Reveel Points by transacting and interacting with Reveel products." at bounding box center [576, 234] width 337 height 39
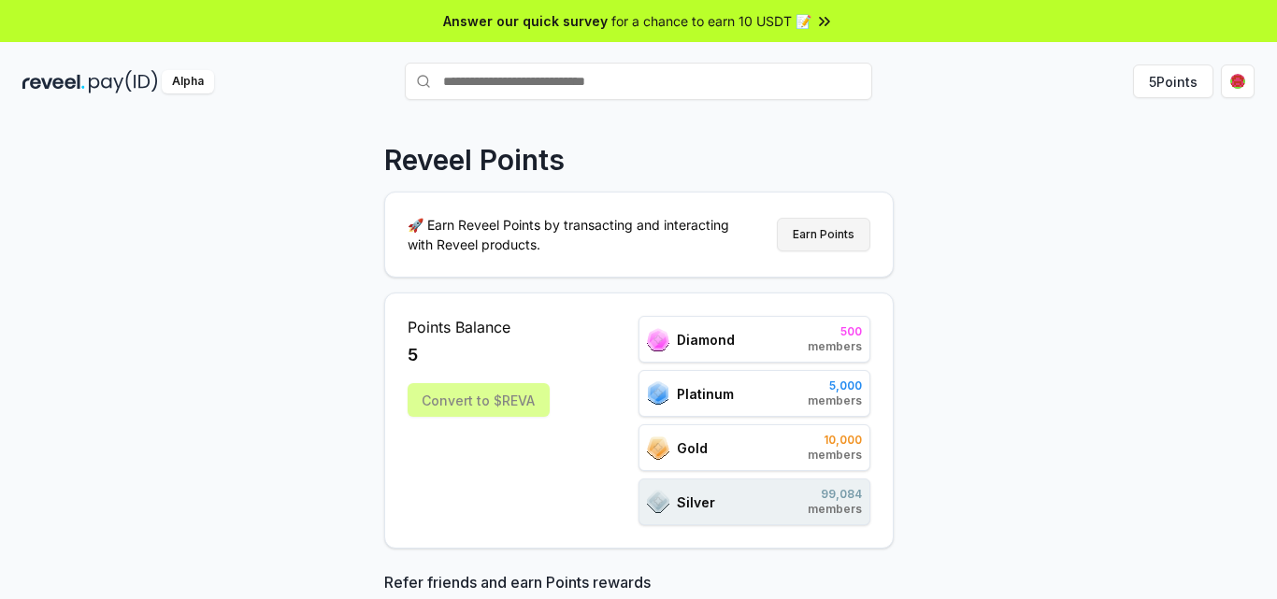
click at [826, 234] on button "Earn Points" at bounding box center [824, 235] width 94 height 34
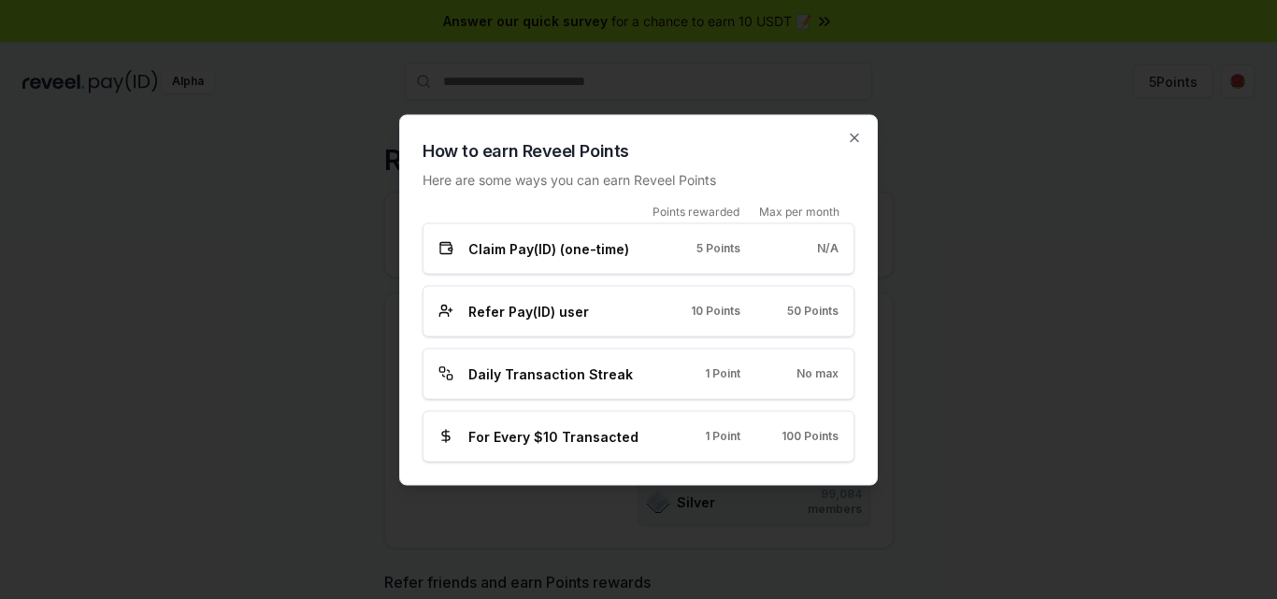
click at [529, 260] on div "Claim Pay(ID) (one-time) 5 Points N/A" at bounding box center [639, 248] width 432 height 51
click at [539, 340] on div "Points rewarded Max per month Claim Pay(ID) (one-time) 5 Points N/A Refer Pay(I…" at bounding box center [639, 333] width 432 height 258
click at [867, 137] on div "How to earn Reveel Points Here are some ways you can earn Reveel Points Points …" at bounding box center [638, 299] width 479 height 371
click at [862, 145] on div "How to earn Reveel Points Here are some ways you can earn Reveel Points Points …" at bounding box center [638, 299] width 479 height 371
click at [850, 144] on icon "button" at bounding box center [854, 137] width 15 height 15
